Goal: Find specific page/section: Find specific page/section

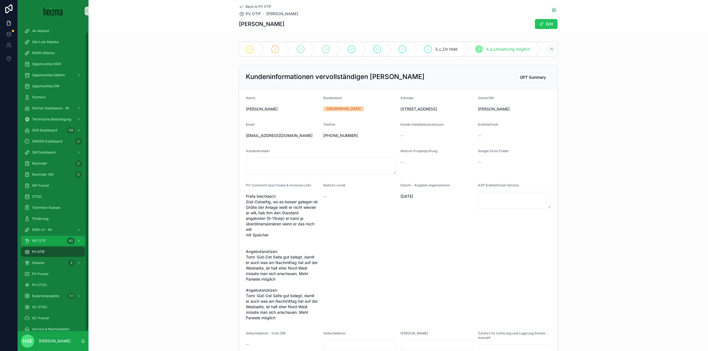
scroll to position [664, 0]
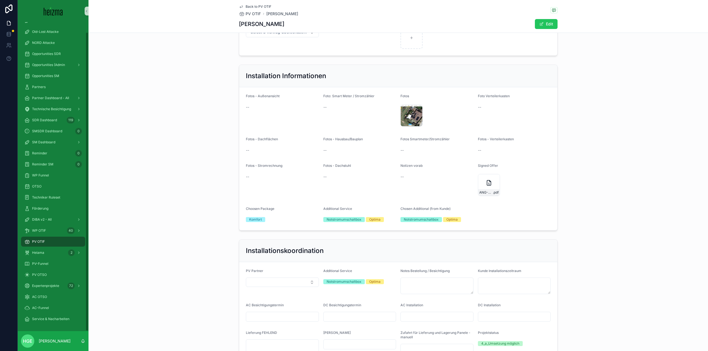
click at [50, 243] on div "PV OTIF" at bounding box center [53, 242] width 58 height 9
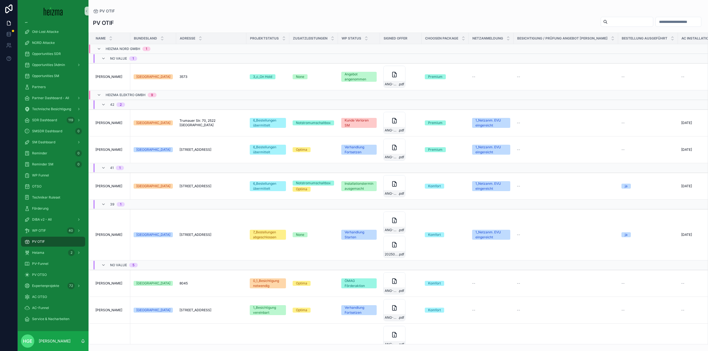
click at [607, 19] on input "scrollable content" at bounding box center [629, 22] width 45 height 8
type input "*******"
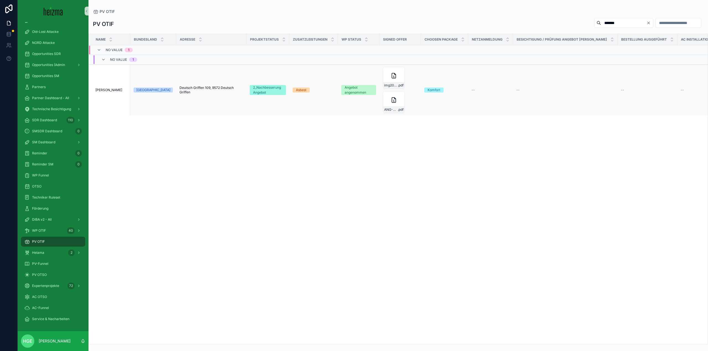
click at [105, 90] on span "[PERSON_NAME]" at bounding box center [108, 90] width 27 height 4
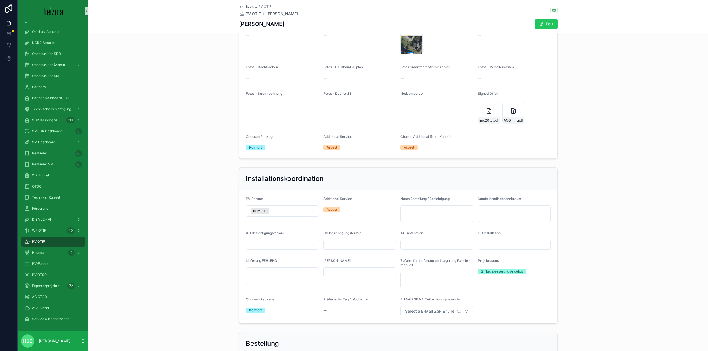
scroll to position [719, 0]
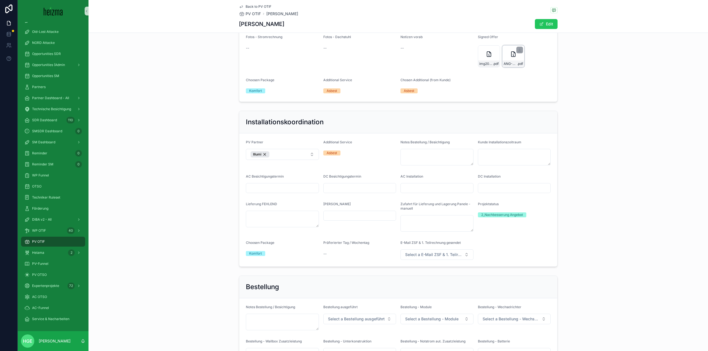
click at [507, 60] on div "ANG-PV-2905-BuÌttner-2025-07-08 .pdf" at bounding box center [513, 56] width 22 height 22
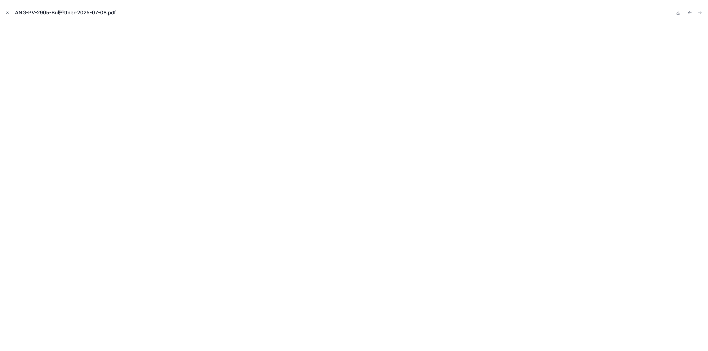
click at [7, 15] on button "Close modal" at bounding box center [7, 13] width 6 height 6
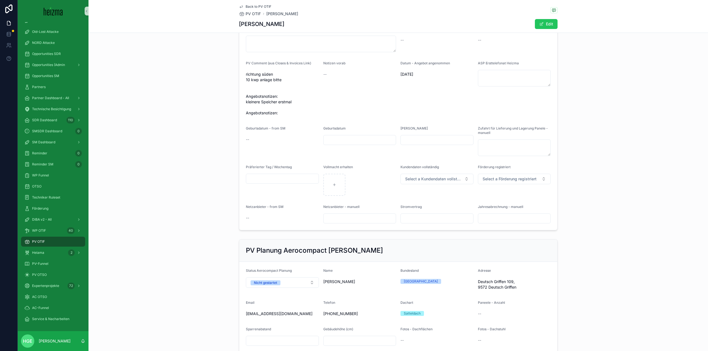
scroll to position [45, 0]
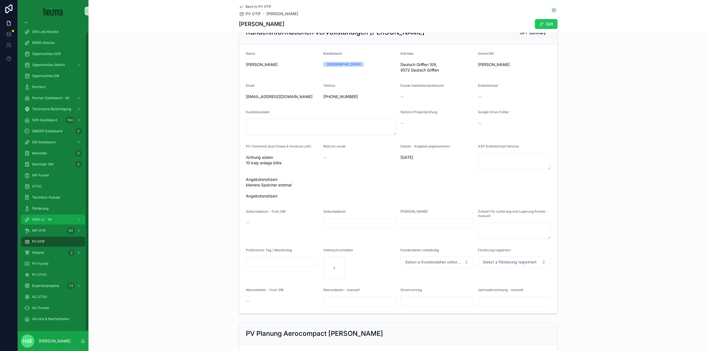
drag, startPoint x: 51, startPoint y: 223, endPoint x: 576, endPoint y: 28, distance: 560.5
click at [51, 223] on div "DiBA v2 - All" at bounding box center [53, 219] width 58 height 9
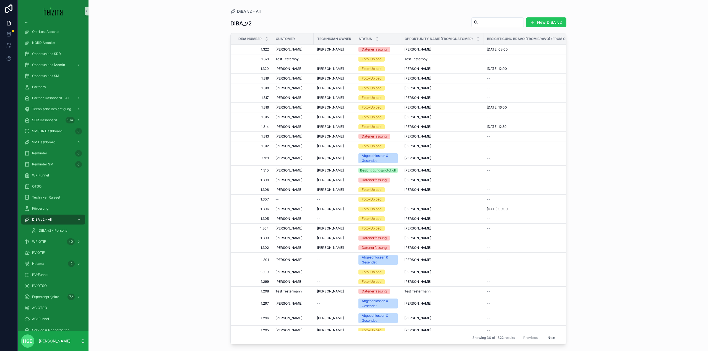
click at [499, 21] on input "scrollable content" at bounding box center [500, 23] width 45 height 8
type input "*******"
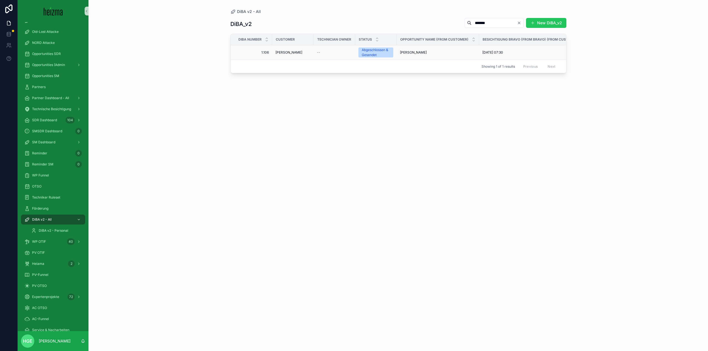
click at [281, 51] on span "[PERSON_NAME]" at bounding box center [288, 52] width 27 height 4
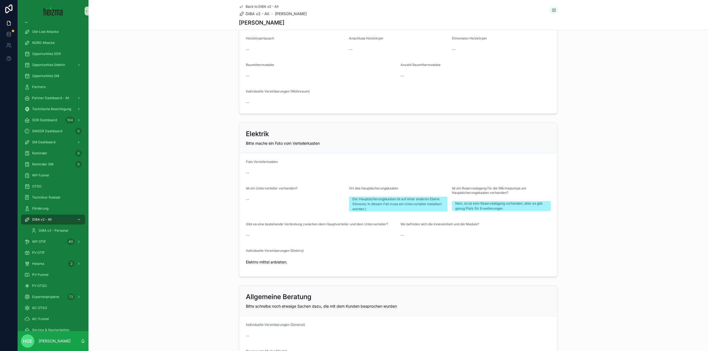
scroll to position [1106, 0]
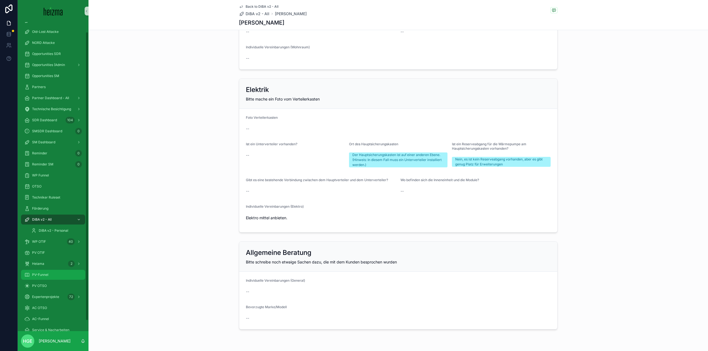
click at [54, 273] on div "PV-Funnel" at bounding box center [53, 275] width 58 height 9
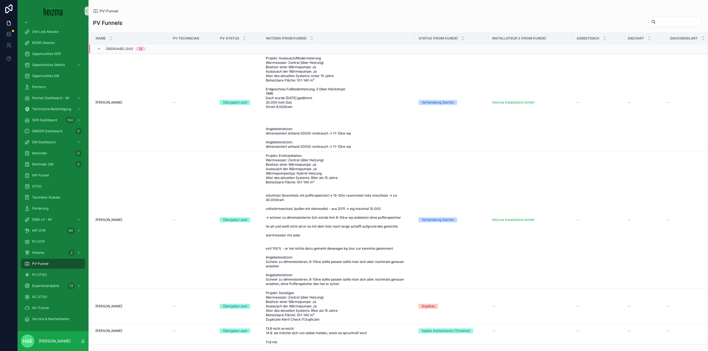
click at [663, 25] on input "scrollable content" at bounding box center [678, 22] width 45 height 8
type input "*******"
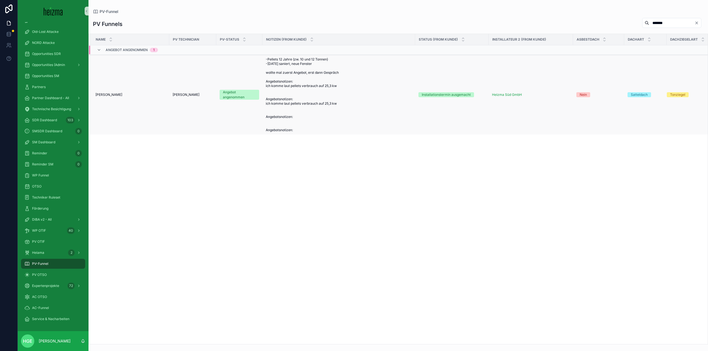
click at [115, 96] on span "[PERSON_NAME]" at bounding box center [108, 95] width 27 height 4
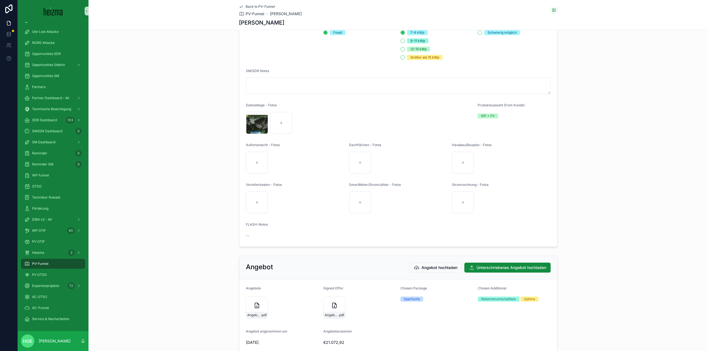
scroll to position [777, 0]
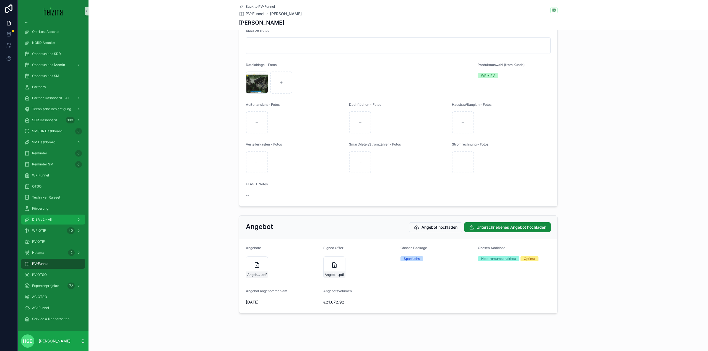
click at [46, 223] on div "DiBA v2 - All" at bounding box center [53, 219] width 58 height 9
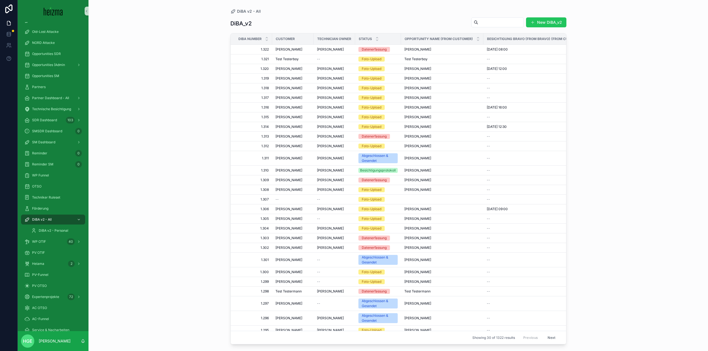
click at [482, 19] on input "scrollable content" at bounding box center [500, 23] width 45 height 8
type input "******"
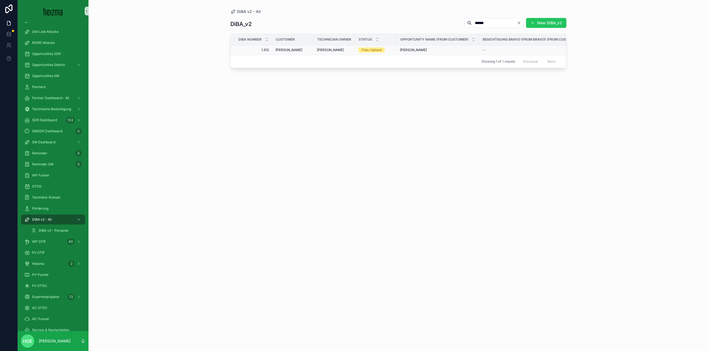
click at [286, 52] on span "[PERSON_NAME]" at bounding box center [288, 50] width 27 height 4
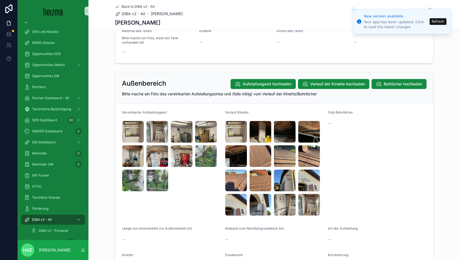
scroll to position [498, 0]
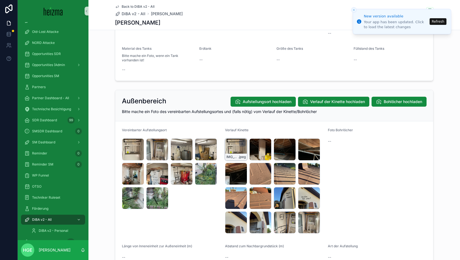
click at [241, 141] on icon "scrollable content" at bounding box center [242, 143] width 4 height 4
click at [250, 151] on div "IMG_5426 .jpeg" at bounding box center [260, 150] width 22 height 22
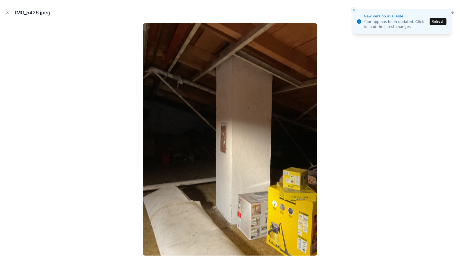
click at [351, 10] on button "Close toast" at bounding box center [354, 10] width 6 height 6
click at [6, 13] on icon "Close modal" at bounding box center [8, 13] width 4 height 4
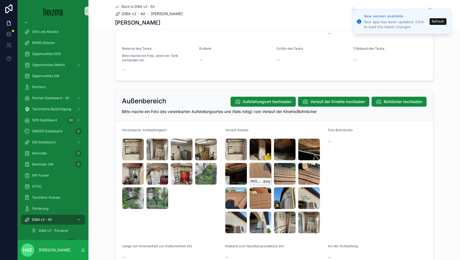
click at [258, 170] on div "IMG_5422 .jpeg" at bounding box center [260, 174] width 22 height 22
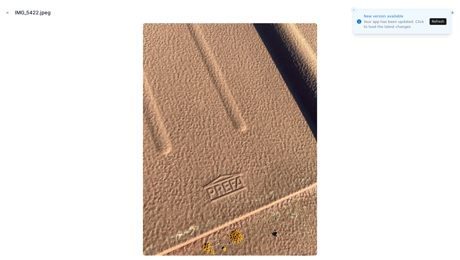
click at [351, 8] on button "Close toast" at bounding box center [354, 10] width 6 height 6
click at [435, 24] on button "Refresh" at bounding box center [438, 21] width 17 height 7
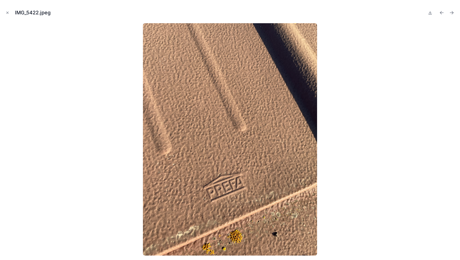
click at [434, 12] on div at bounding box center [441, 13] width 29 height 8
click at [431, 16] on button at bounding box center [430, 13] width 7 height 8
click at [450, 10] on icon "Next file" at bounding box center [452, 13] width 6 height 6
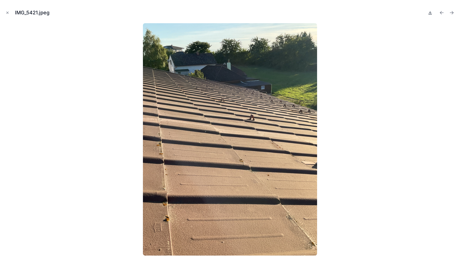
click at [430, 13] on icon at bounding box center [430, 13] width 4 height 4
click at [453, 13] on icon "Next file" at bounding box center [452, 13] width 6 height 6
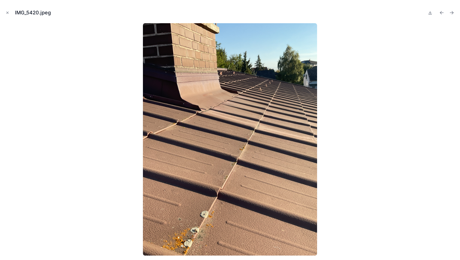
click at [453, 13] on icon "Next file" at bounding box center [452, 13] width 6 height 6
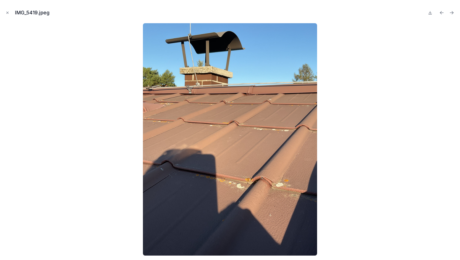
click at [453, 13] on icon "Next file" at bounding box center [452, 13] width 6 height 6
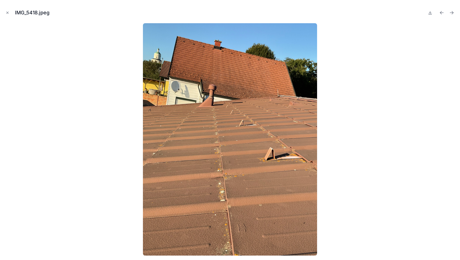
click at [453, 13] on icon "Next file" at bounding box center [452, 13] width 6 height 6
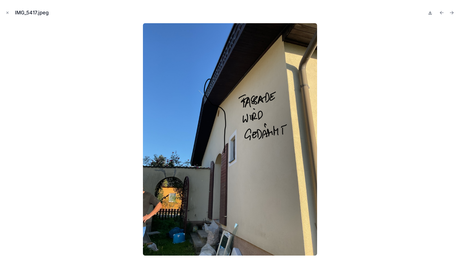
click at [431, 14] on icon at bounding box center [430, 13] width 4 height 4
click at [451, 14] on icon "Next file" at bounding box center [452, 13] width 6 height 6
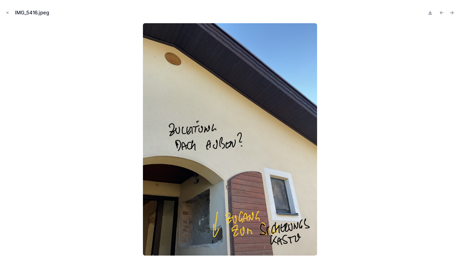
click at [429, 13] on icon at bounding box center [430, 13] width 4 height 4
click at [454, 12] on icon "Next file" at bounding box center [452, 13] width 6 height 6
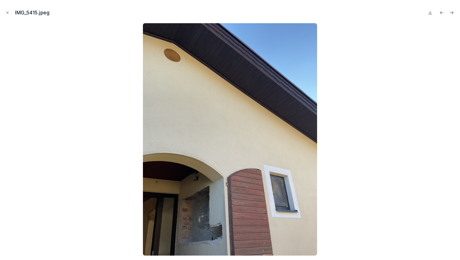
click at [454, 12] on icon "Next file" at bounding box center [452, 13] width 6 height 6
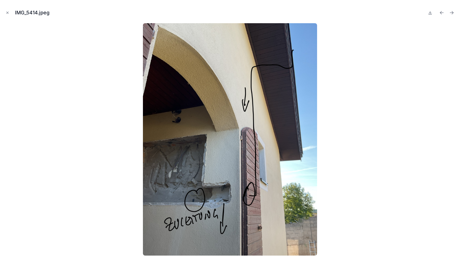
click at [454, 12] on icon "Next file" at bounding box center [452, 13] width 6 height 6
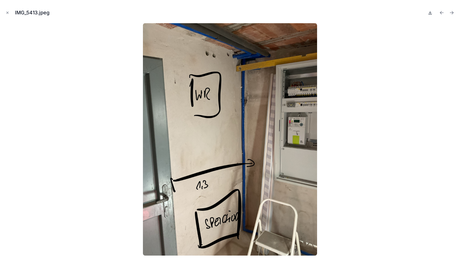
click at [430, 14] on icon at bounding box center [430, 13] width 4 height 4
click at [453, 12] on icon "Next file" at bounding box center [452, 11] width 1 height 1
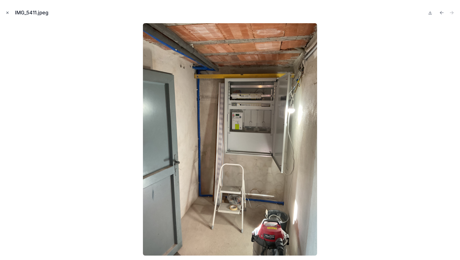
click at [8, 14] on icon "Close modal" at bounding box center [8, 13] width 4 height 4
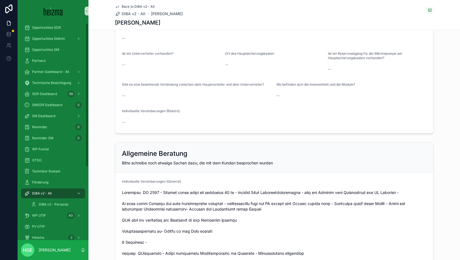
scroll to position [111, 0]
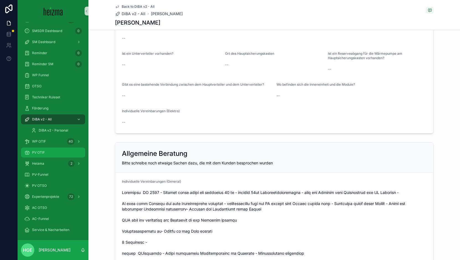
click at [48, 151] on div "PV OTIF" at bounding box center [53, 152] width 58 height 9
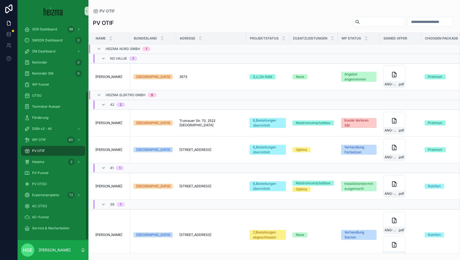
click at [362, 28] on div "PV OTIF" at bounding box center [274, 23] width 363 height 13
click at [361, 25] on input "scrollable content" at bounding box center [382, 22] width 45 height 8
type input "*******"
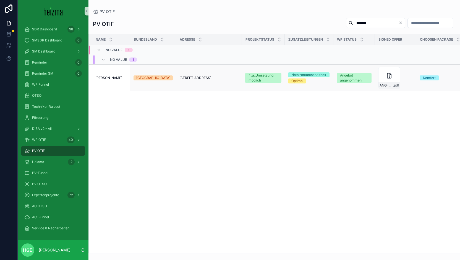
click at [115, 78] on span "[PERSON_NAME]" at bounding box center [108, 78] width 27 height 4
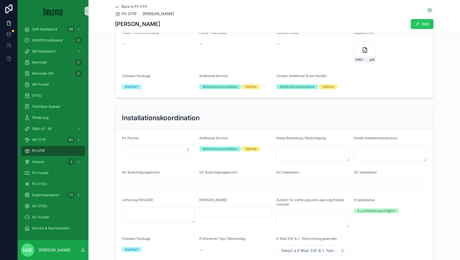
scroll to position [714, 0]
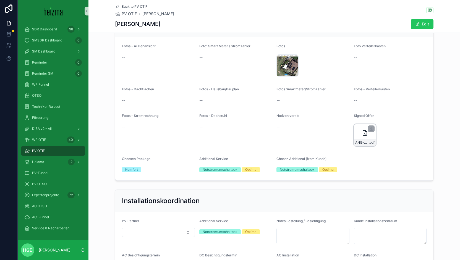
click at [362, 136] on icon "scrollable content" at bounding box center [365, 133] width 7 height 7
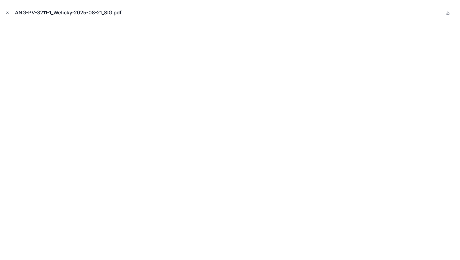
click at [6, 10] on button "Close modal" at bounding box center [7, 13] width 6 height 6
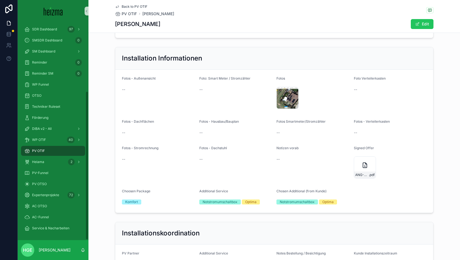
scroll to position [631, 0]
